Goal: Task Accomplishment & Management: Manage account settings

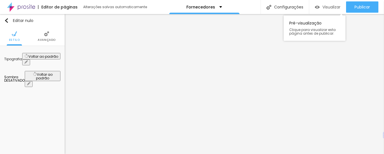
click at [329, 9] on font "Visualizar" at bounding box center [332, 7] width 18 height 6
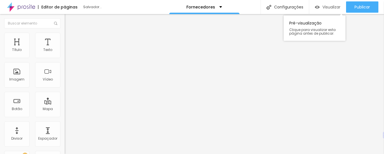
click at [327, 9] on font "Visualizar" at bounding box center [332, 7] width 18 height 6
click at [324, 7] on font "Visualizar" at bounding box center [332, 7] width 18 height 6
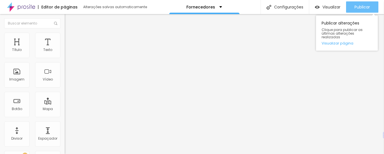
click at [357, 6] on font "Publicar" at bounding box center [362, 7] width 15 height 6
click at [353, 7] on button "Publicar" at bounding box center [362, 6] width 32 height 11
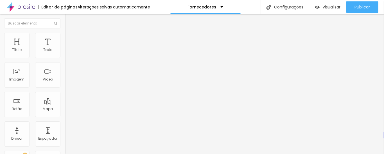
click at [65, 38] on li "Avançado" at bounding box center [97, 41] width 65 height 6
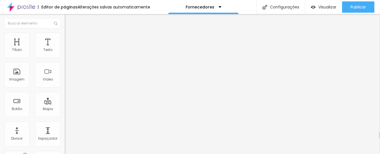
click at [70, 38] on font "Estilo" at bounding box center [74, 36] width 9 height 5
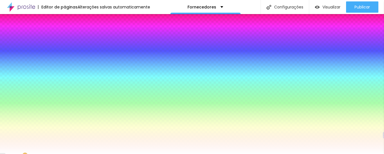
click at [69, 19] on img "button" at bounding box center [71, 20] width 5 height 5
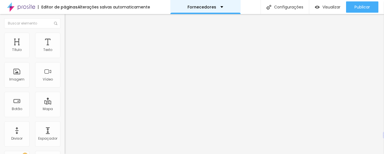
click at [220, 8] on div "Fornecedores" at bounding box center [206, 7] width 36 height 4
click at [159, 7] on div "Editor de páginas Alterações salvas automaticamente Fornecedores Configurações …" at bounding box center [192, 7] width 384 height 14
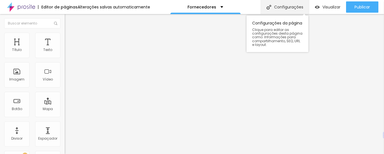
click at [280, 7] on font "Configurações" at bounding box center [288, 7] width 29 height 6
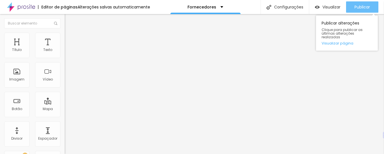
click at [364, 7] on font "Publicar" at bounding box center [362, 7] width 15 height 6
click at [362, 4] on font "Publicar" at bounding box center [362, 7] width 15 height 6
click at [366, 12] on div "Publicar" at bounding box center [362, 6] width 15 height 11
